Goal: Information Seeking & Learning: Check status

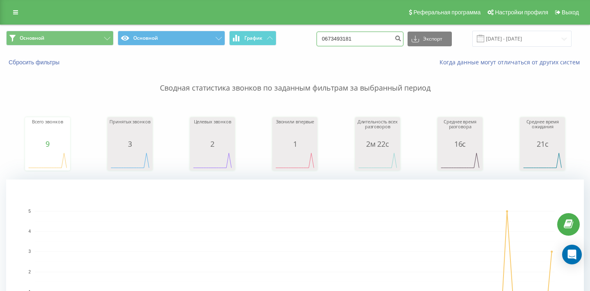
click at [347, 46] on input "0673493181" at bounding box center [360, 39] width 87 height 15
paste input "+38067381613"
click at [354, 46] on input "+380673816131" at bounding box center [360, 39] width 87 height 15
type input "0673816131"
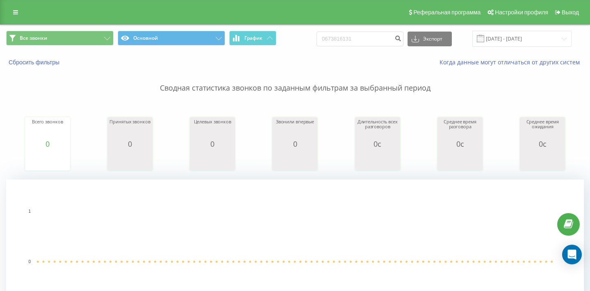
click at [59, 65] on div "Сбросить фильтры Когда данные могут отличаться от других систем" at bounding box center [295, 63] width 590 height 20
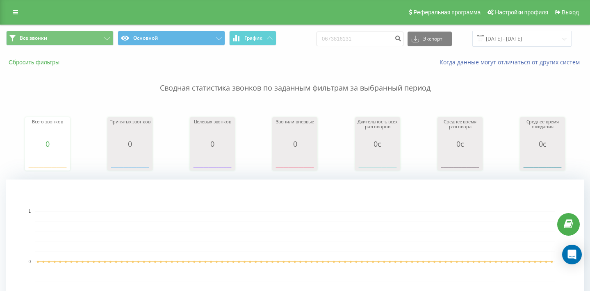
click at [55, 66] on button "Сбросить фильтры" at bounding box center [34, 62] width 57 height 7
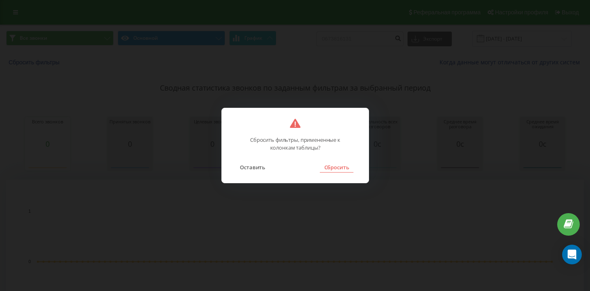
click at [324, 162] on button "Сбросить" at bounding box center [336, 167] width 33 height 11
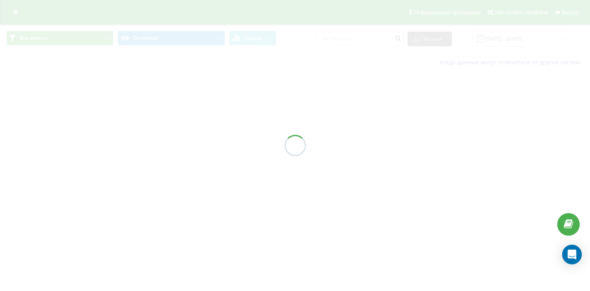
click at [329, 170] on div at bounding box center [295, 145] width 590 height 291
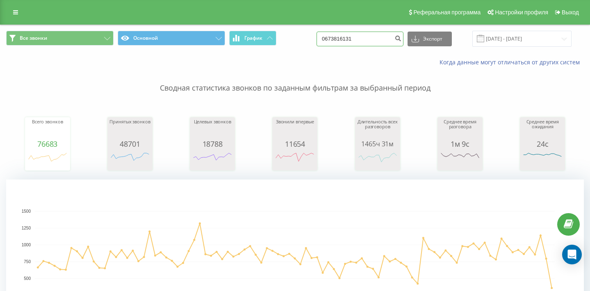
click at [365, 46] on input "0673816131" at bounding box center [360, 39] width 87 height 15
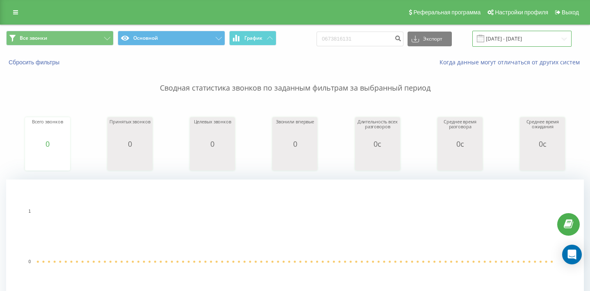
click at [505, 43] on input "[DATE] - [DATE]" at bounding box center [522, 39] width 99 height 16
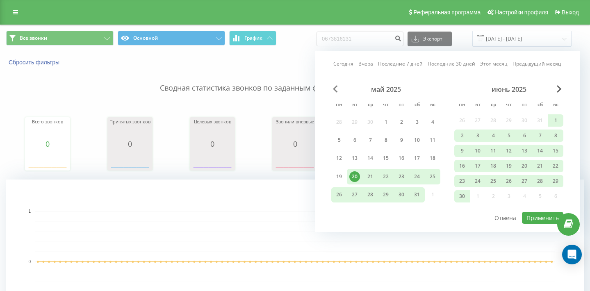
click at [334, 93] on span "Previous Month" at bounding box center [335, 88] width 5 height 7
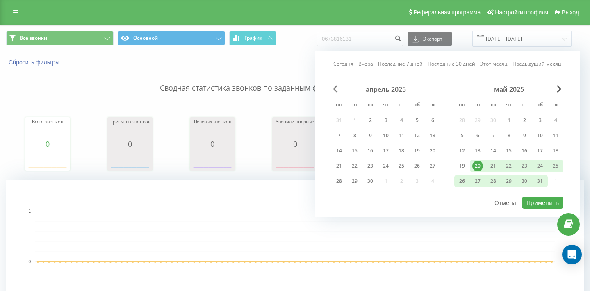
click at [334, 93] on span "Previous Month" at bounding box center [335, 88] width 5 height 7
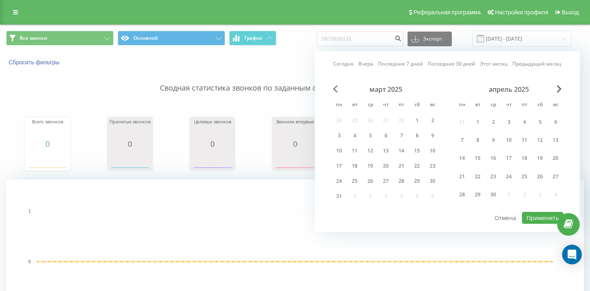
click at [334, 93] on span "Previous Month" at bounding box center [335, 88] width 5 height 7
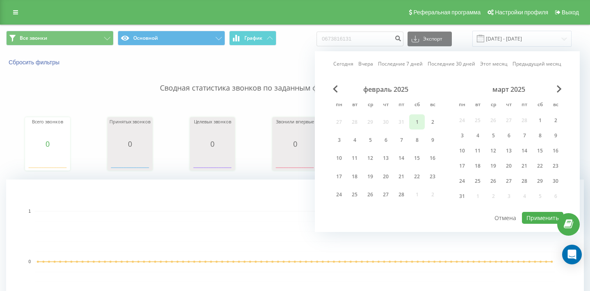
click at [416, 128] on div "1" at bounding box center [417, 122] width 11 height 11
click at [559, 93] on span "Next Month" at bounding box center [559, 88] width 5 height 7
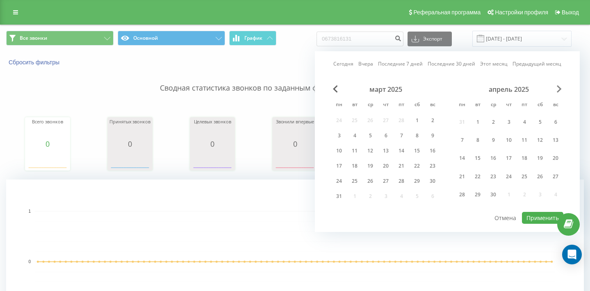
click at [560, 93] on span "Next Month" at bounding box center [559, 88] width 5 height 7
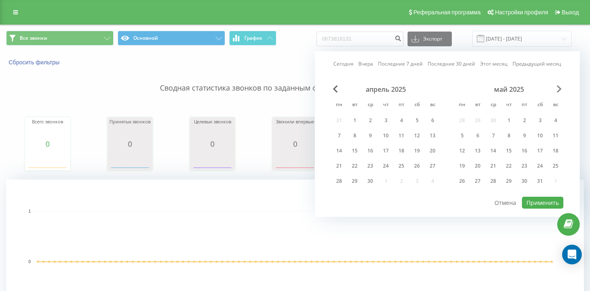
click at [560, 93] on span "Next Month" at bounding box center [559, 88] width 5 height 7
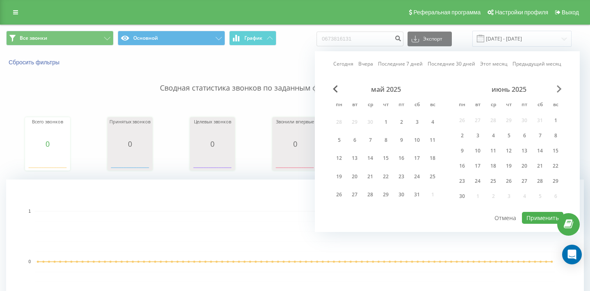
click at [560, 93] on span "Next Month" at bounding box center [559, 88] width 5 height 7
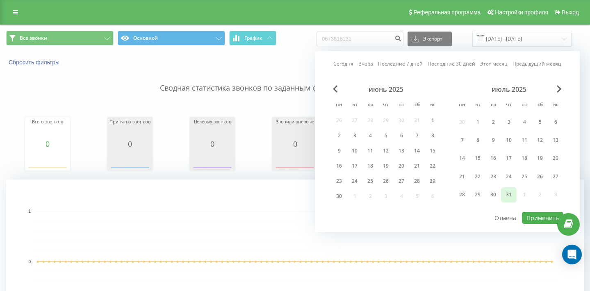
click at [508, 200] on div "31" at bounding box center [509, 195] width 11 height 11
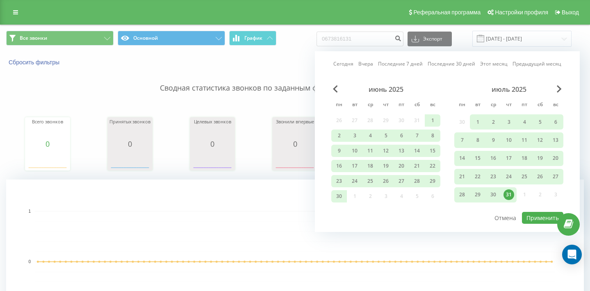
click at [534, 232] on div "Сегодня Вчера Последние 7 дней Последние 30 дней Этот месяц Предыдущий месяц ию…" at bounding box center [447, 141] width 265 height 181
click at [533, 224] on button "Применить" at bounding box center [542, 218] width 41 height 12
type input "01.02.2025 - 31.07.2025"
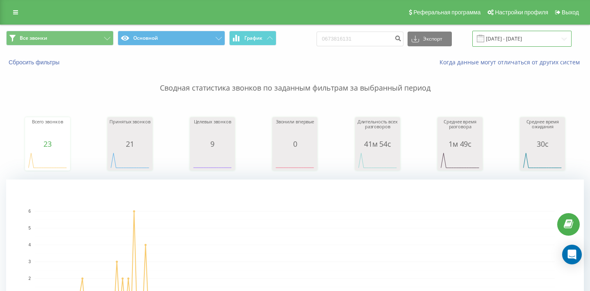
click at [502, 46] on input "01.02.2025 - 31.07.2025" at bounding box center [522, 39] width 99 height 16
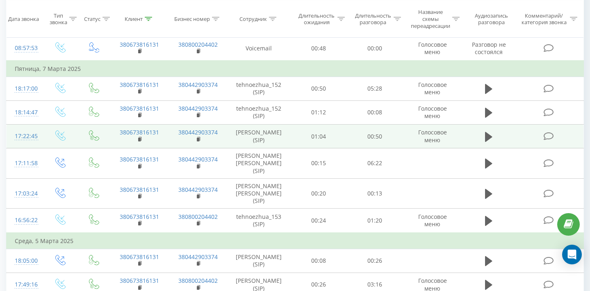
scroll to position [459, 0]
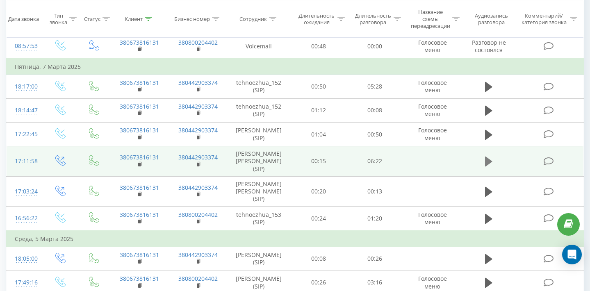
click at [488, 167] on icon at bounding box center [488, 162] width 7 height 10
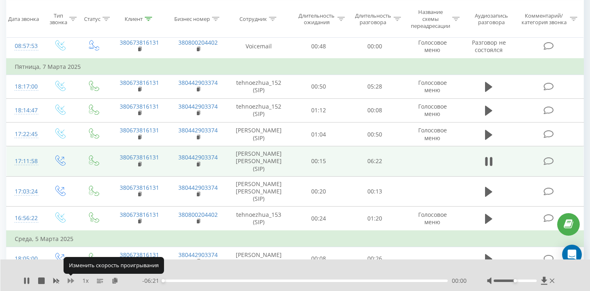
click at [70, 283] on icon at bounding box center [71, 281] width 7 height 7
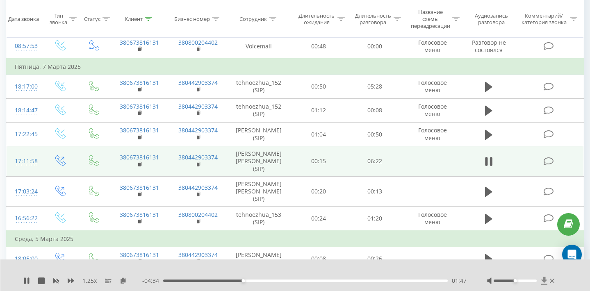
click at [544, 282] on icon at bounding box center [544, 281] width 6 height 8
click at [21, 288] on div "1.25 x - 03:46 02:35 02:35" at bounding box center [295, 276] width 590 height 32
click at [24, 280] on icon at bounding box center [26, 281] width 7 height 7
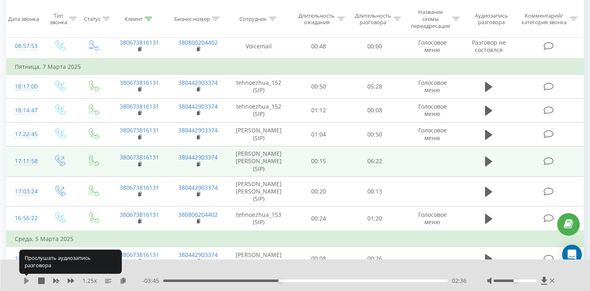
click at [26, 283] on icon at bounding box center [26, 281] width 7 height 7
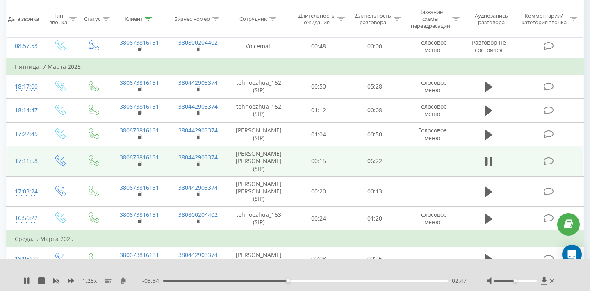
click at [26, 283] on icon at bounding box center [25, 281] width 2 height 7
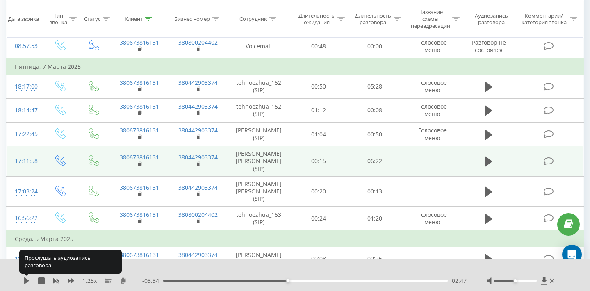
click at [26, 283] on icon at bounding box center [26, 281] width 7 height 7
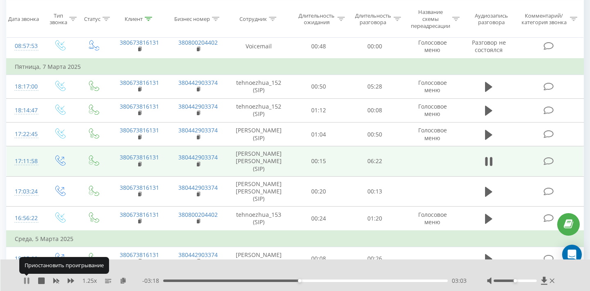
click at [27, 278] on icon at bounding box center [26, 281] width 7 height 7
click at [25, 281] on icon at bounding box center [26, 281] width 5 height 7
click at [26, 280] on icon at bounding box center [26, 281] width 7 height 7
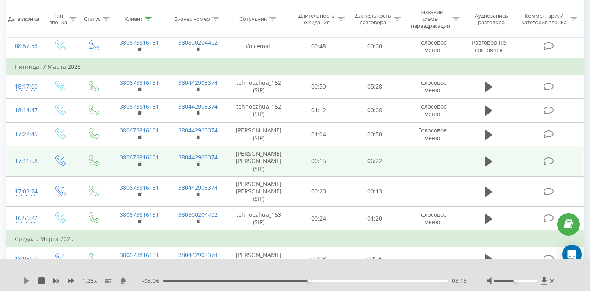
click at [26, 282] on icon at bounding box center [26, 281] width 5 height 7
click at [7, 3] on th "Дата звонка" at bounding box center [25, 18] width 36 height 37
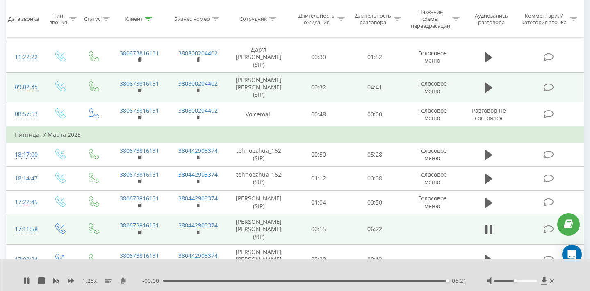
scroll to position [13, 0]
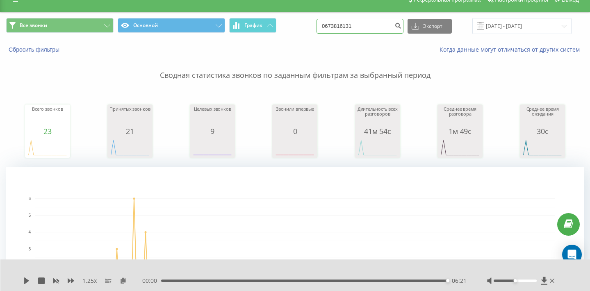
click at [367, 34] on input "0673816131" at bounding box center [360, 26] width 87 height 15
paste input "939873329"
type input "0939873329"
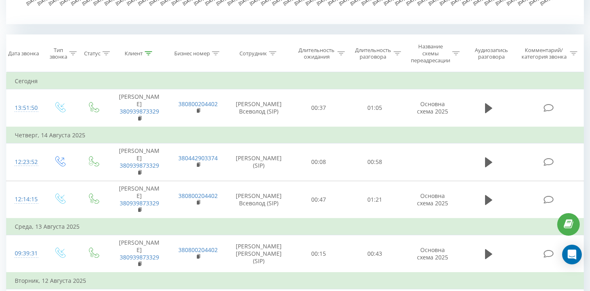
scroll to position [320, 0]
